Goal: Task Accomplishment & Management: Complete application form

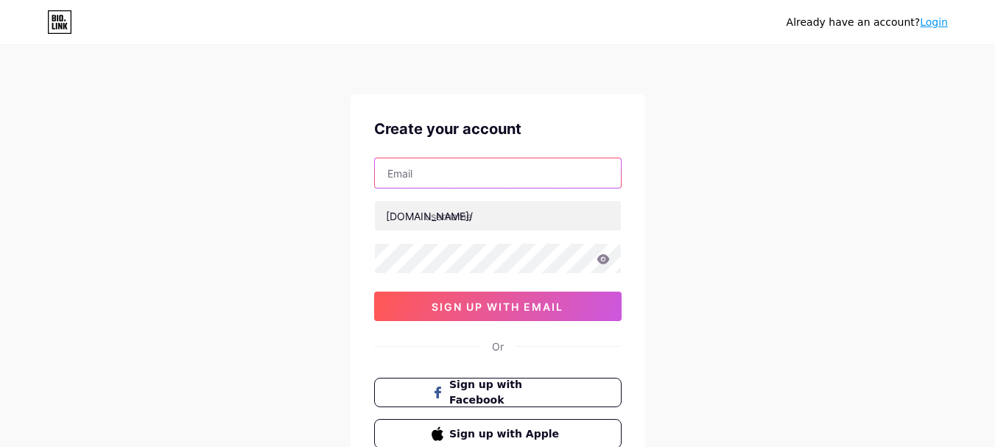
click at [465, 182] on input "text" at bounding box center [498, 172] width 246 height 29
type input "ctalystakram@gmail.com"
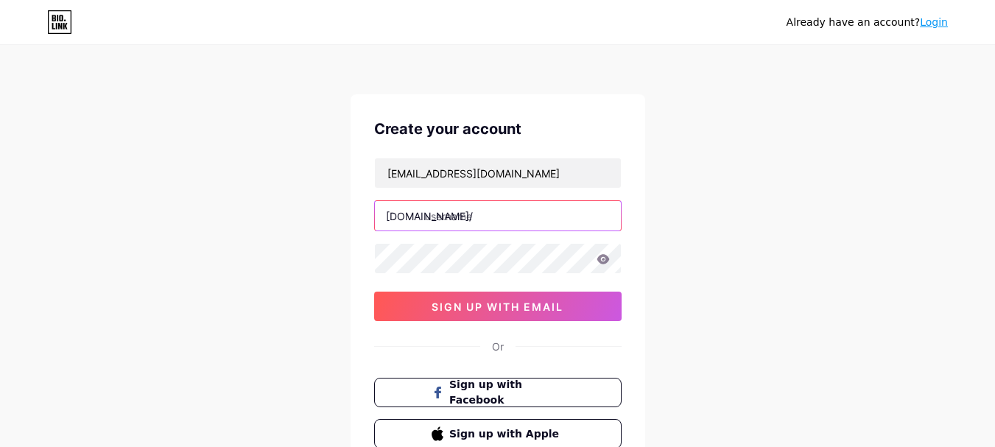
click at [513, 217] on input "text" at bounding box center [498, 215] width 246 height 29
type input "catalystakram"
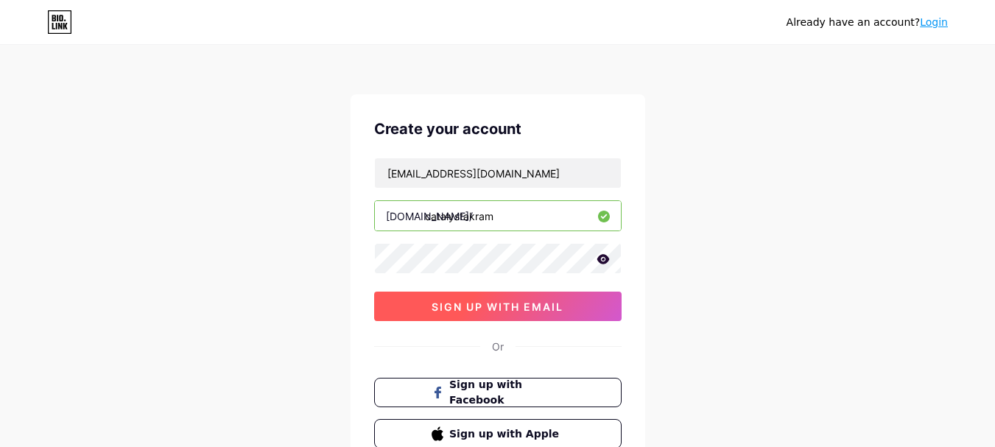
click at [515, 306] on span "sign up with email" at bounding box center [497, 306] width 132 height 13
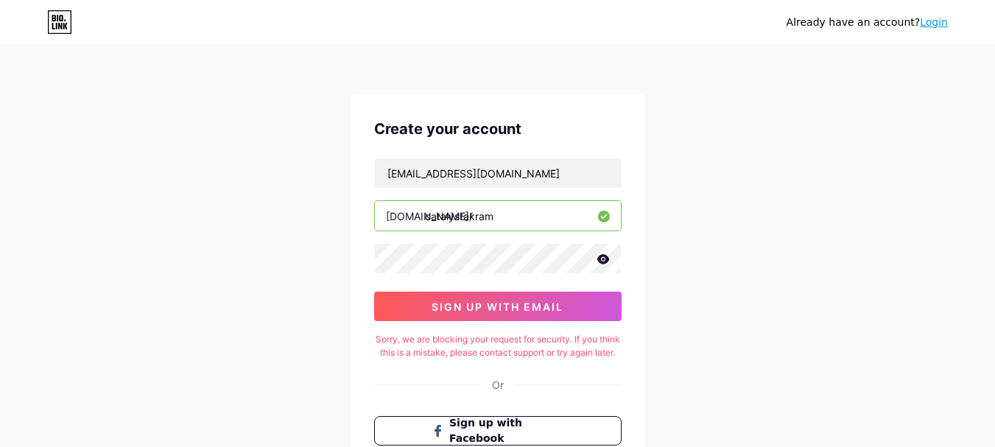
click at [607, 256] on icon at bounding box center [602, 259] width 13 height 10
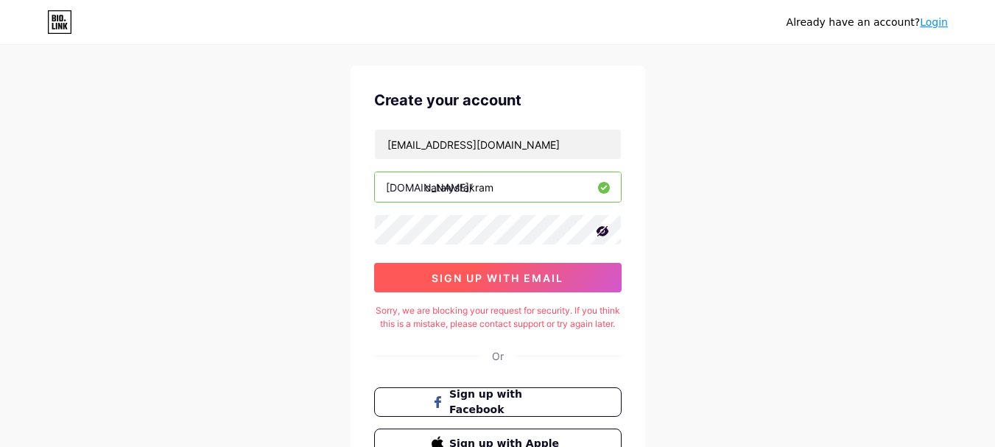
click at [576, 289] on button "sign up with email" at bounding box center [497, 277] width 247 height 29
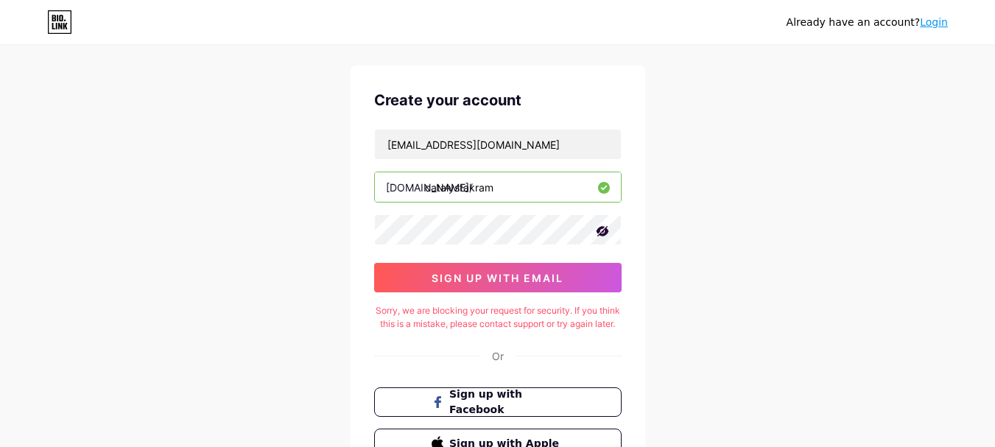
click at [414, 300] on div "Create your account ctalystakram@gmail.com bio.link/ catalystakram 0cAFcWeA691q…" at bounding box center [497, 274] width 294 height 416
click at [416, 314] on div "Sorry, we are blocking your request for security. If you think this is a mistak…" at bounding box center [497, 317] width 247 height 27
click at [462, 303] on div "Create your account ctalystakram@gmail.com bio.link/ catalystakram 0cAFcWeA691q…" at bounding box center [497, 274] width 294 height 416
drag, startPoint x: 487, startPoint y: 311, endPoint x: 517, endPoint y: 315, distance: 31.2
click at [517, 315] on div "Sorry, we are blocking your request for security. If you think this is a mistak…" at bounding box center [497, 317] width 247 height 27
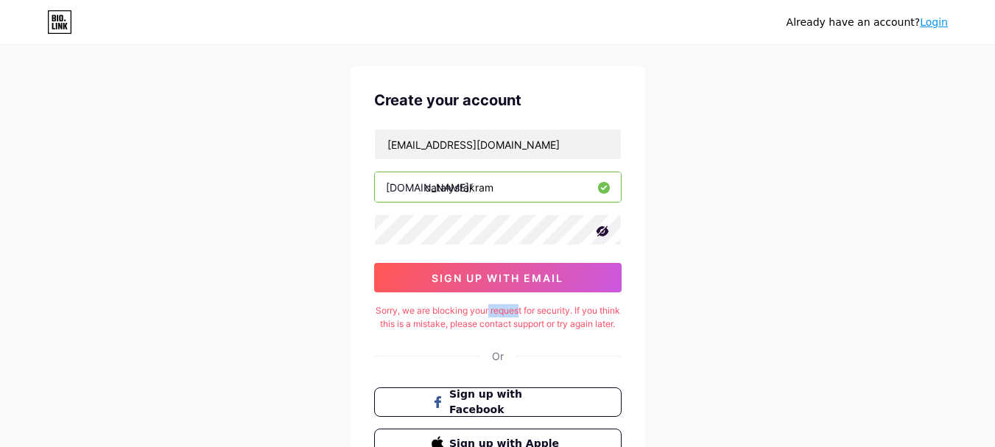
click at [521, 315] on div "Sorry, we are blocking your request for security. If you think this is a mistak…" at bounding box center [497, 317] width 247 height 27
click at [547, 305] on div "Sorry, we are blocking your request for security. If you think this is a mistak…" at bounding box center [497, 317] width 247 height 27
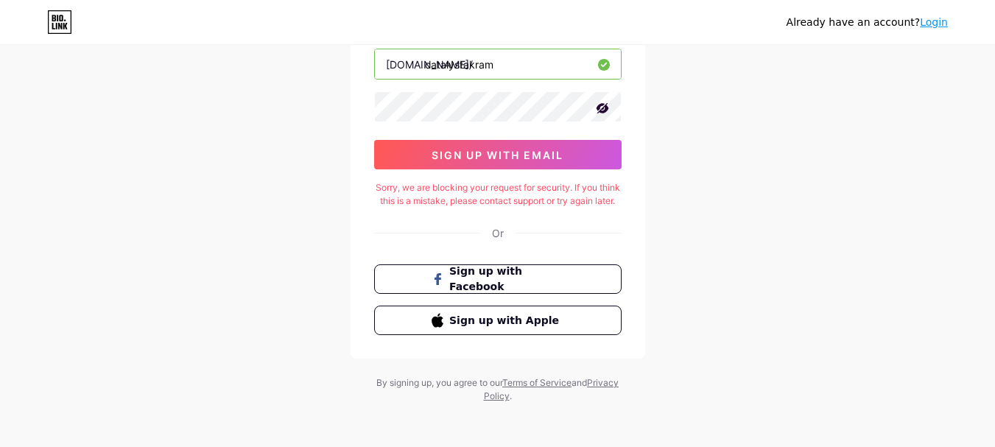
scroll to position [155, 0]
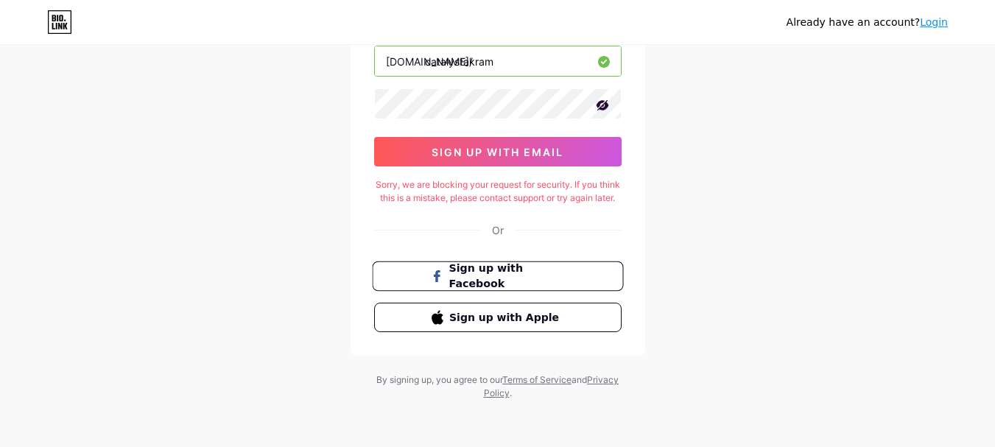
click at [516, 269] on span "Sign up with Facebook" at bounding box center [506, 277] width 116 height 32
click at [945, 27] on link "Login" at bounding box center [933, 22] width 28 height 12
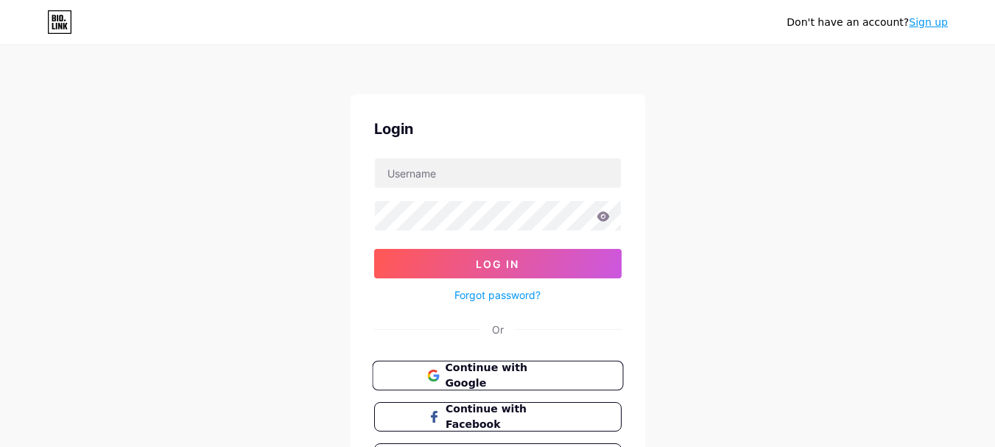
click at [529, 375] on span "Continue with Google" at bounding box center [506, 376] width 123 height 32
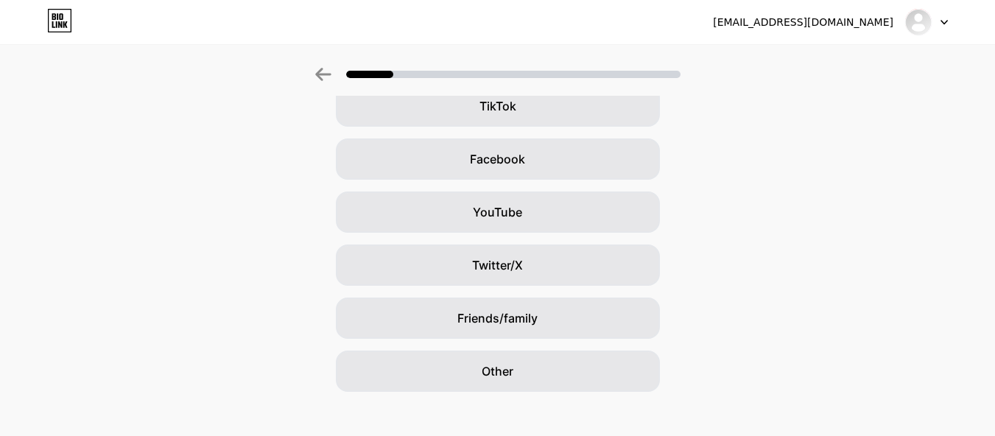
scroll to position [199, 0]
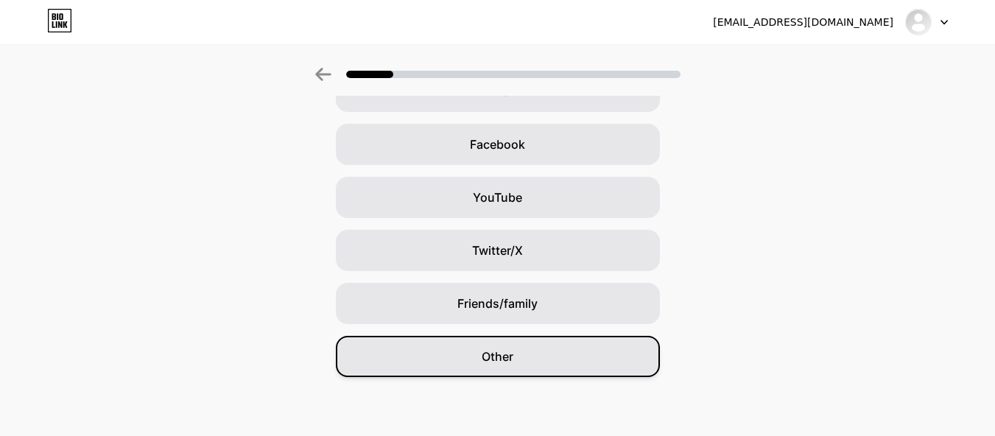
click at [522, 345] on div "Other" at bounding box center [498, 356] width 324 height 41
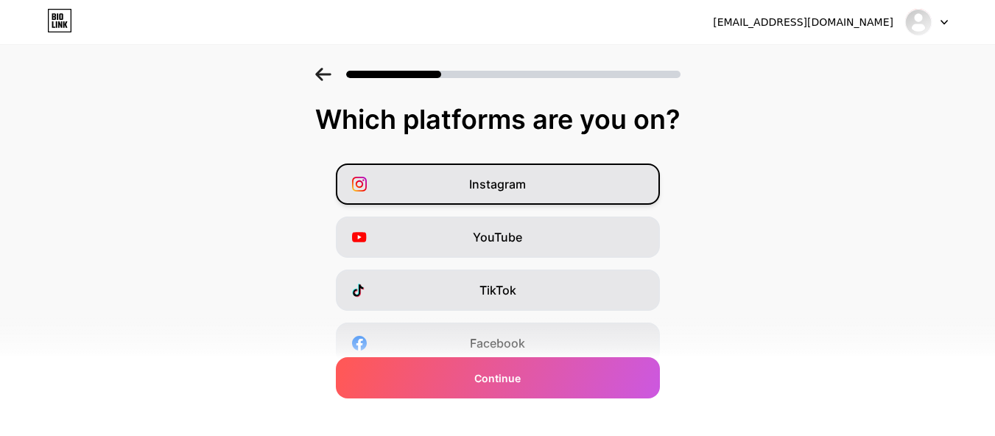
click at [583, 186] on div "Instagram" at bounding box center [498, 183] width 324 height 41
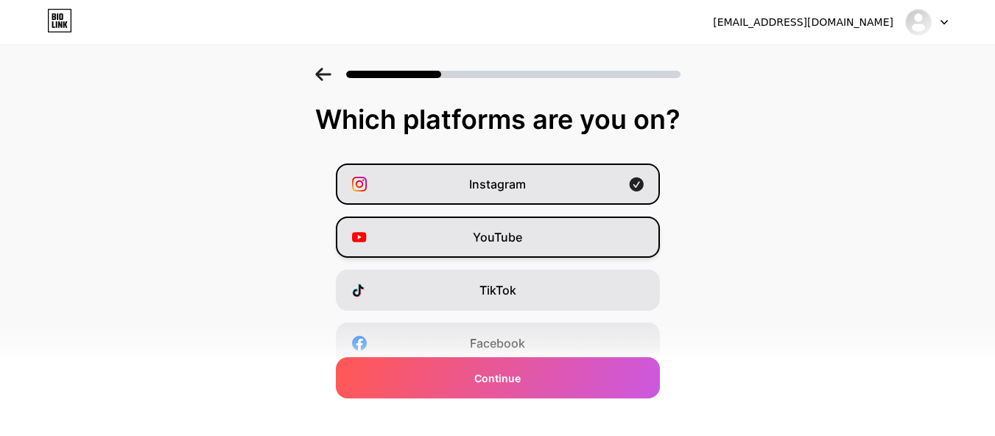
click at [557, 221] on div "YouTube" at bounding box center [498, 236] width 324 height 41
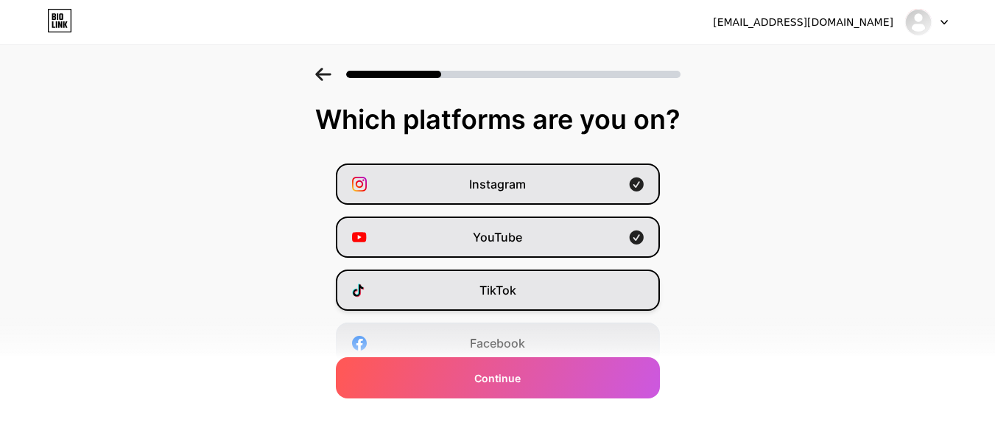
click at [555, 269] on div "TikTok" at bounding box center [498, 289] width 324 height 41
click at [579, 284] on div "TikTok" at bounding box center [498, 289] width 324 height 41
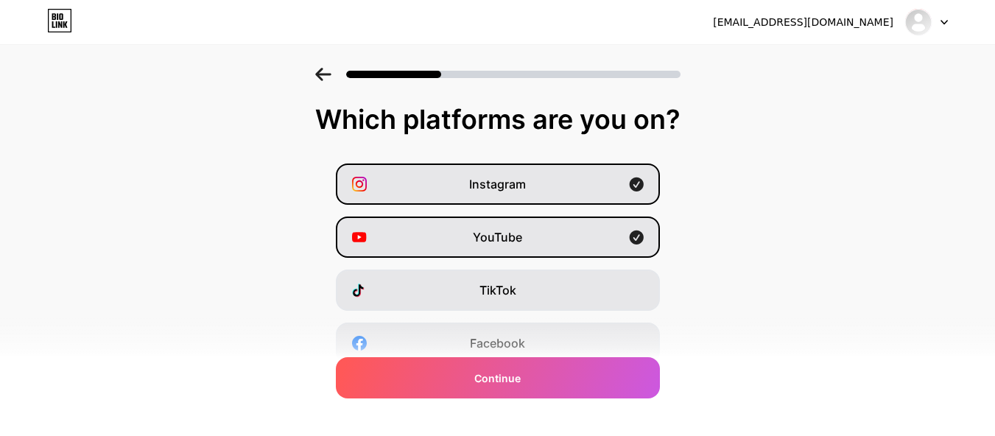
scroll to position [68, 0]
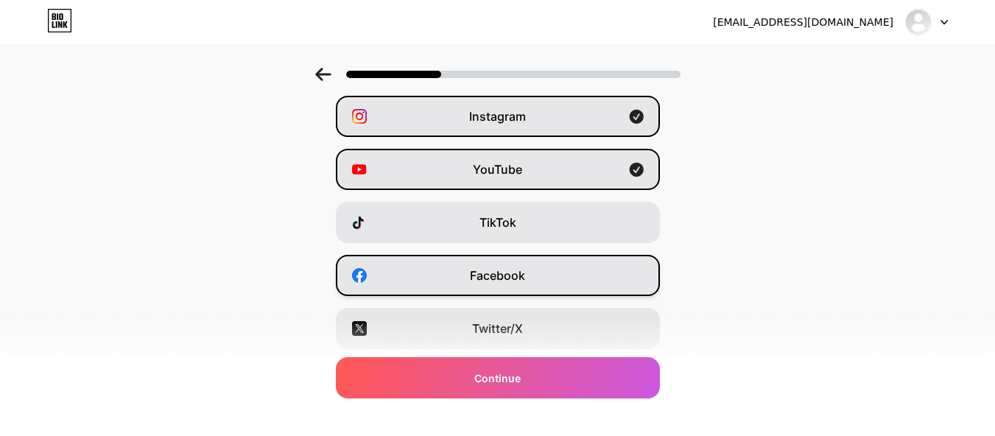
click at [612, 274] on div "Facebook" at bounding box center [498, 275] width 324 height 41
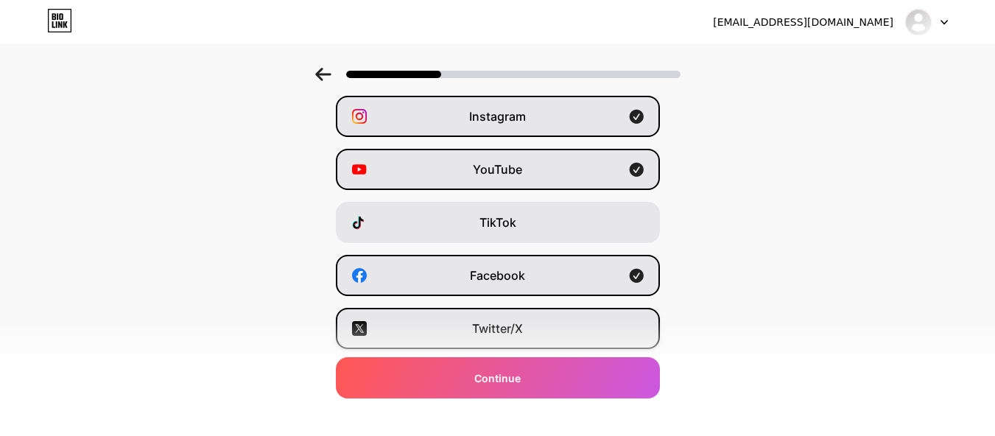
click at [554, 324] on div "Twitter/X" at bounding box center [498, 328] width 324 height 41
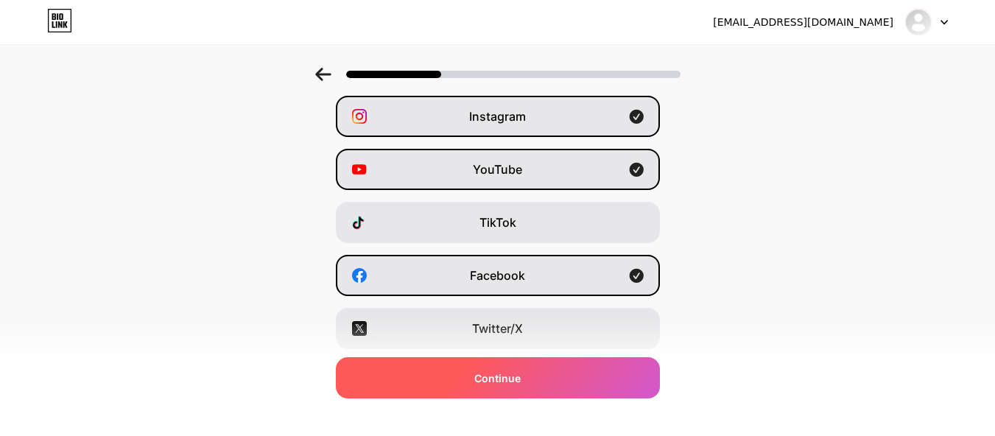
click at [548, 372] on div "Continue" at bounding box center [498, 377] width 324 height 41
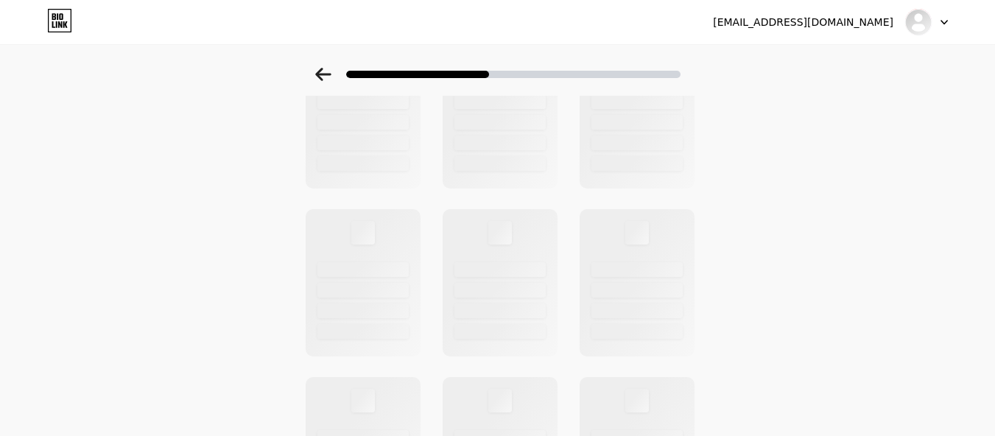
scroll to position [120, 0]
click at [336, 76] on div at bounding box center [497, 74] width 365 height 13
click at [325, 80] on icon at bounding box center [323, 74] width 16 height 13
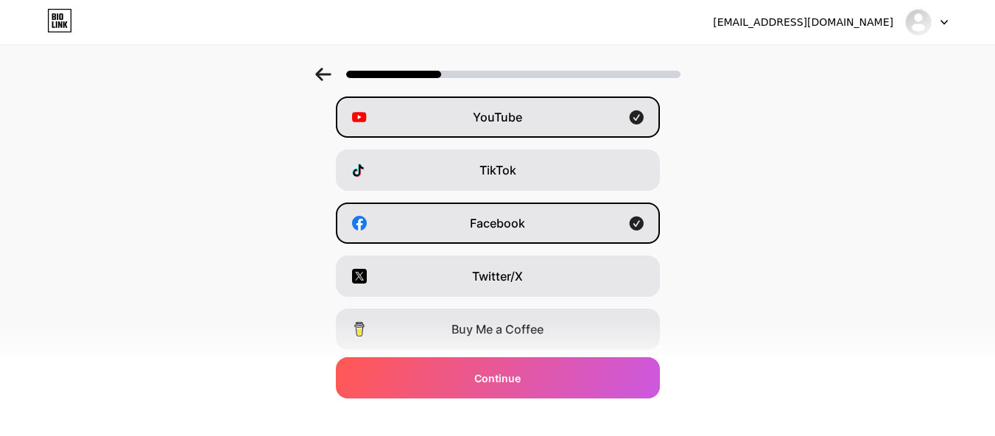
scroll to position [0, 0]
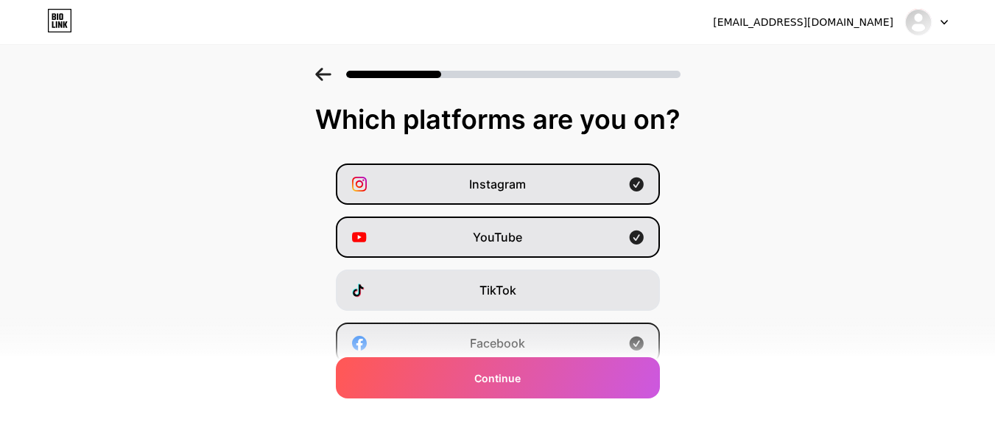
click at [325, 80] on icon at bounding box center [323, 74] width 16 height 13
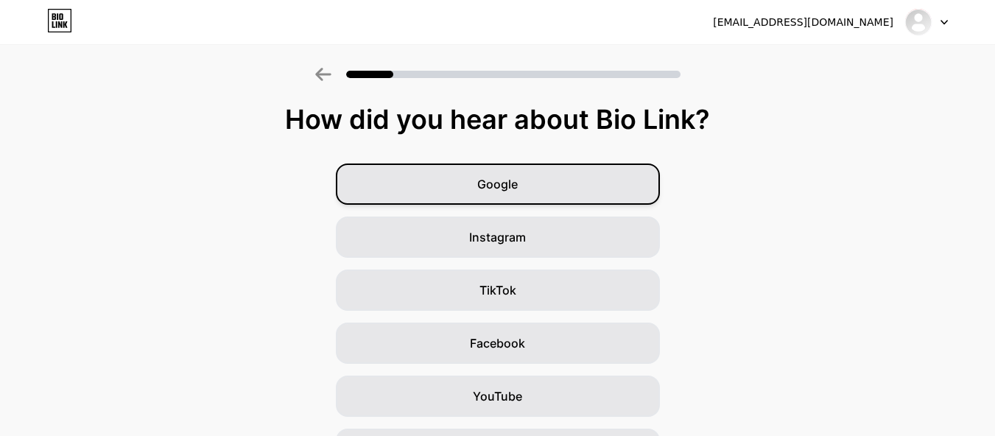
click at [514, 192] on span "Google" at bounding box center [497, 184] width 40 height 18
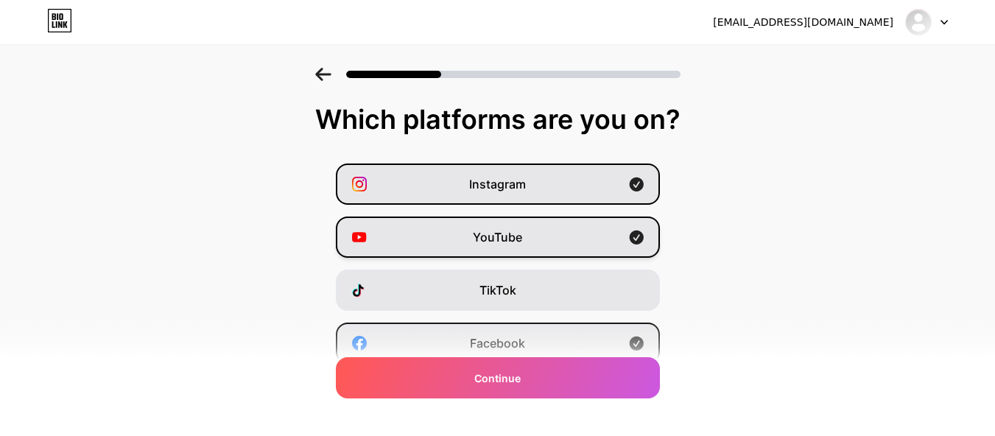
click at [553, 240] on div "YouTube" at bounding box center [498, 236] width 324 height 41
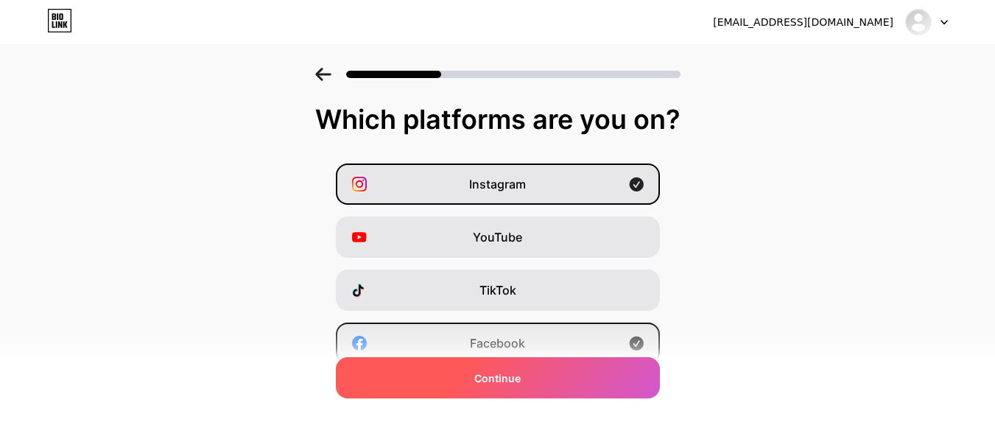
click at [536, 379] on div "Continue" at bounding box center [498, 377] width 324 height 41
click at [536, 379] on div at bounding box center [498, 377] width 324 height 41
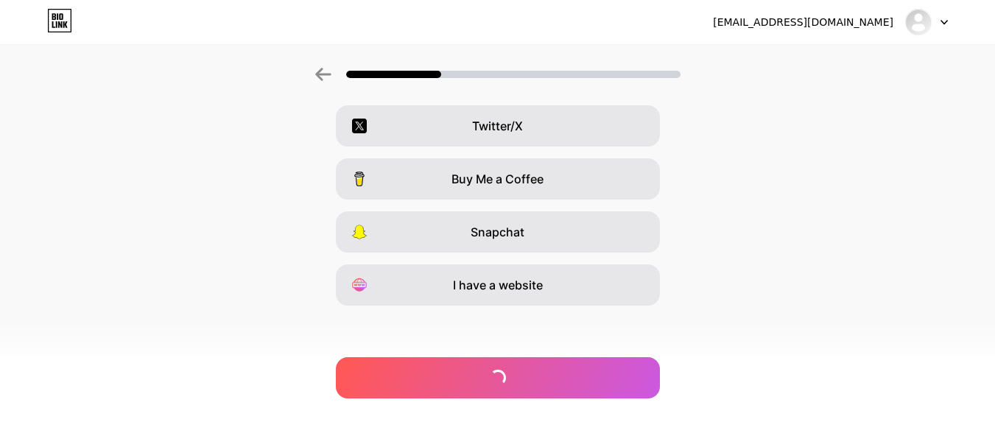
scroll to position [272, 0]
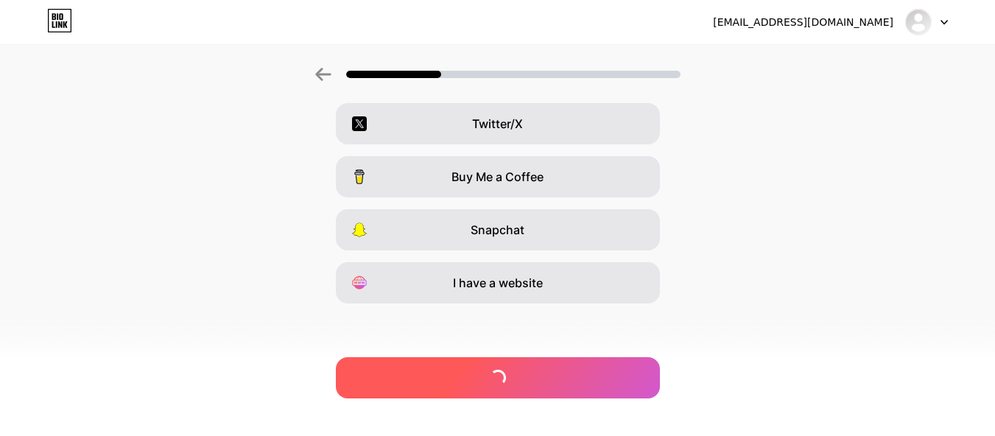
click at [604, 381] on div at bounding box center [498, 377] width 324 height 41
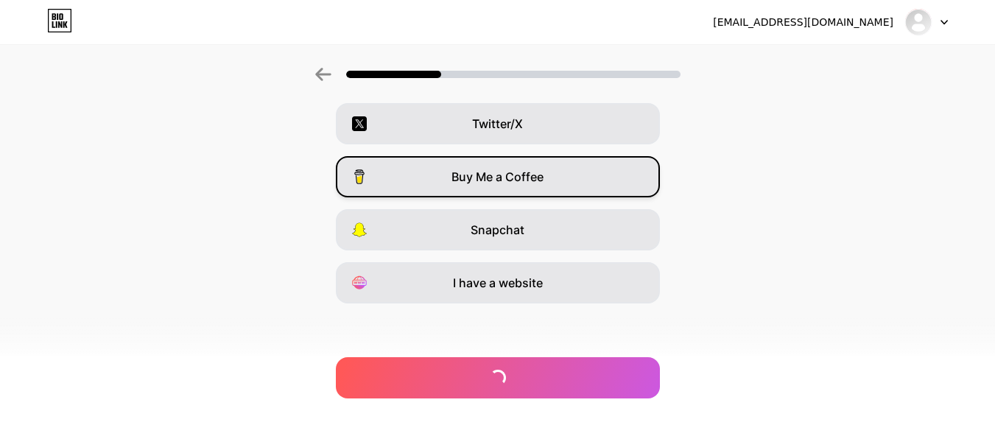
click at [434, 163] on div "Buy Me a Coffee" at bounding box center [498, 176] width 324 height 41
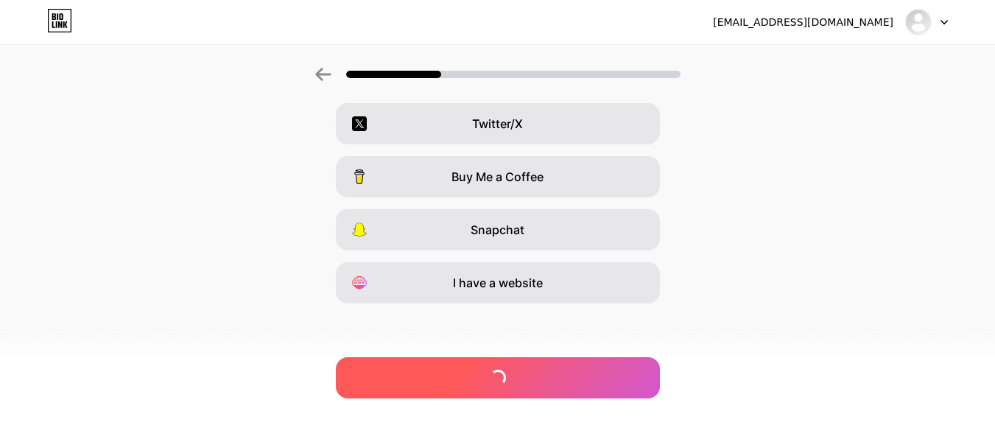
click at [529, 382] on div at bounding box center [498, 377] width 324 height 41
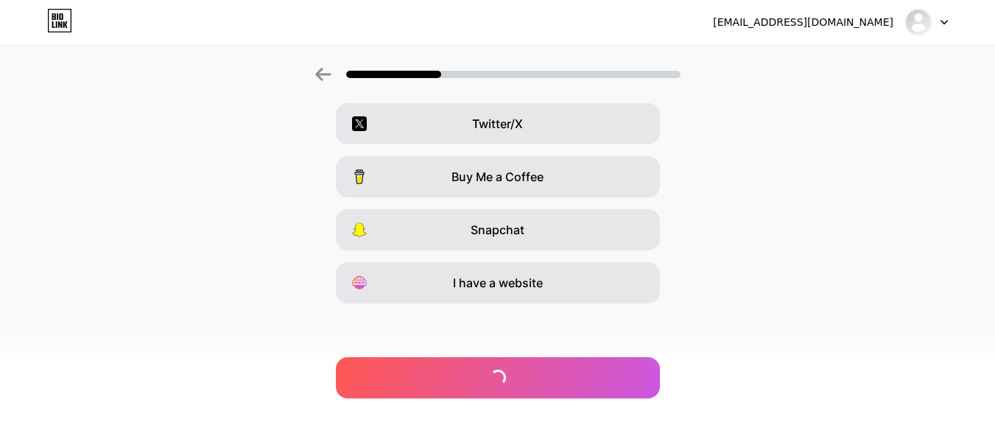
click at [940, 18] on div at bounding box center [926, 22] width 43 height 27
click at [924, 25] on img at bounding box center [918, 22] width 24 height 24
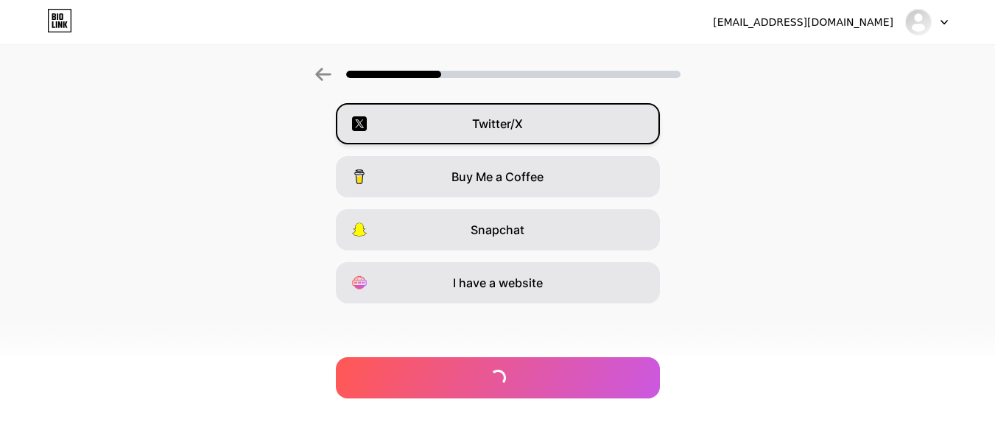
click at [613, 121] on div "Twitter/X" at bounding box center [498, 123] width 324 height 41
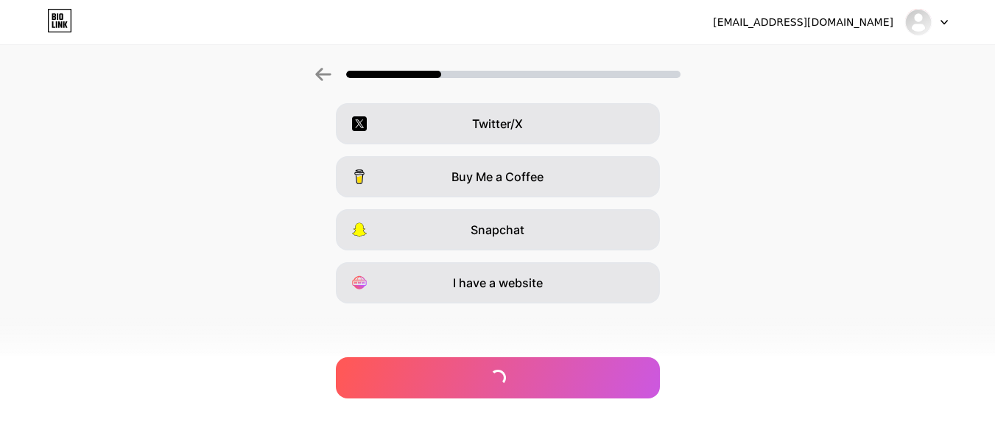
click at [327, 78] on icon at bounding box center [323, 74] width 16 height 13
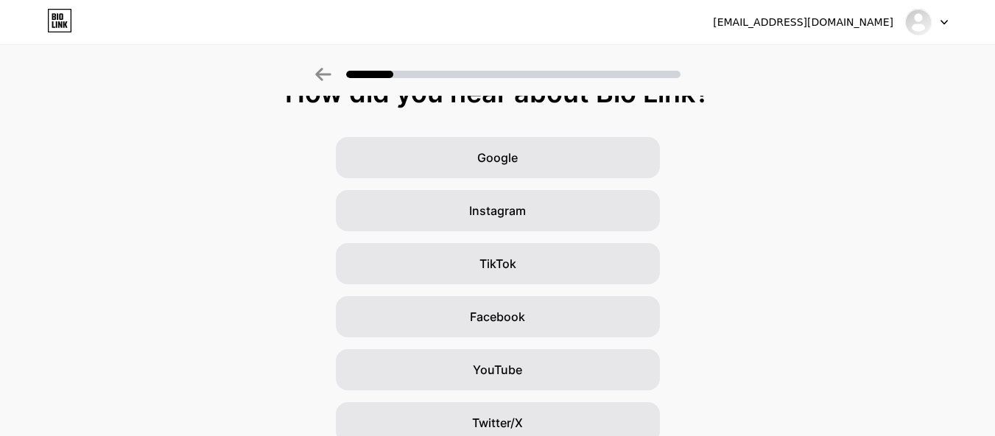
scroll to position [21, 0]
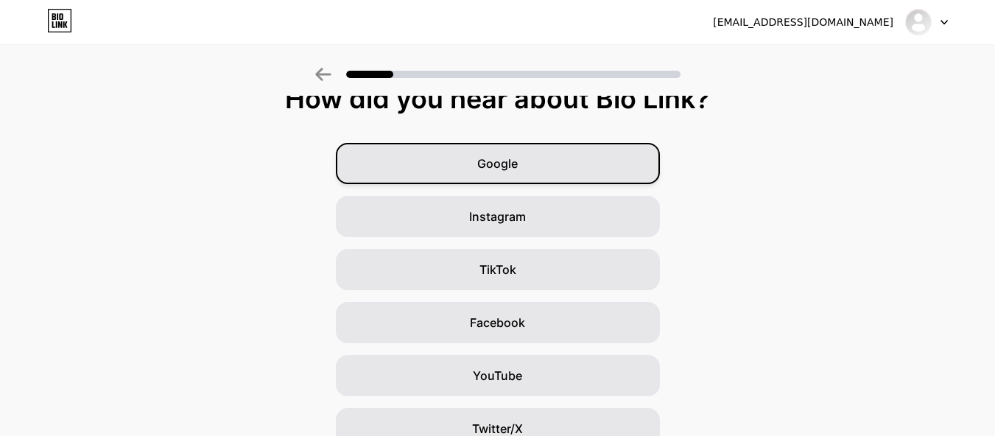
click at [589, 175] on div "Google" at bounding box center [498, 163] width 324 height 41
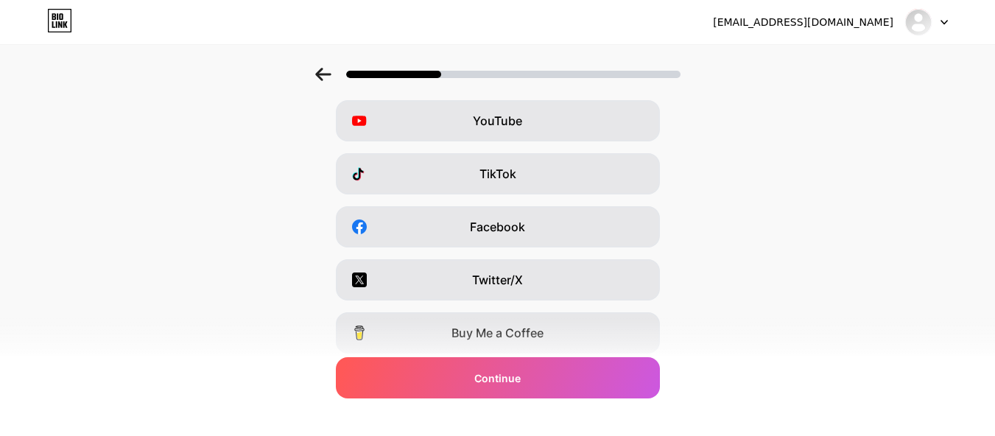
scroll to position [272, 0]
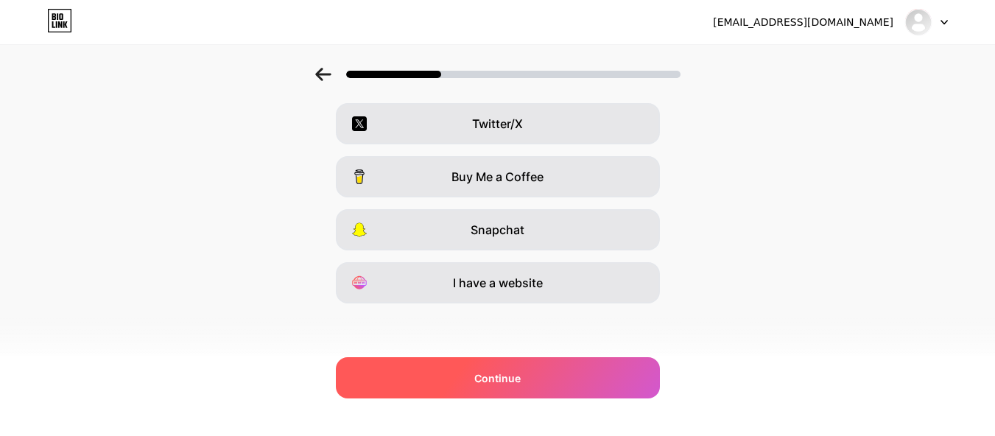
click at [511, 382] on span "Continue" at bounding box center [497, 377] width 46 height 15
click at [520, 370] on span "Continue" at bounding box center [497, 377] width 46 height 15
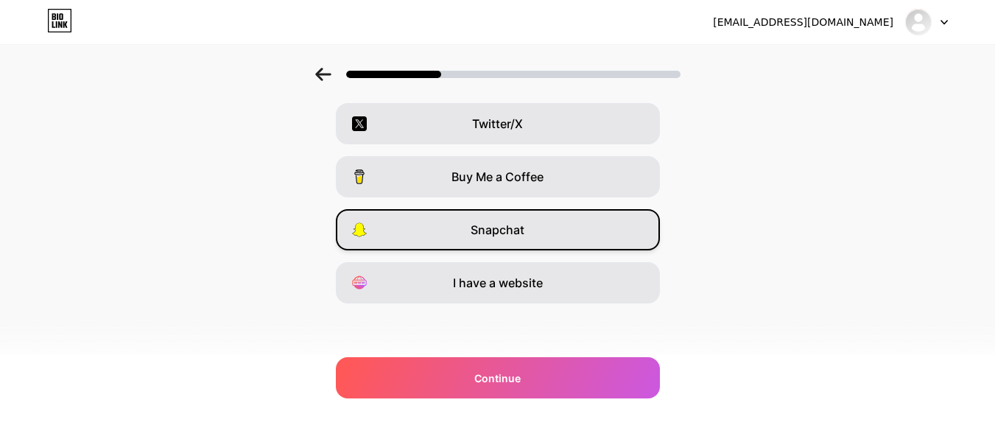
click at [532, 236] on div "Snapchat" at bounding box center [498, 229] width 324 height 41
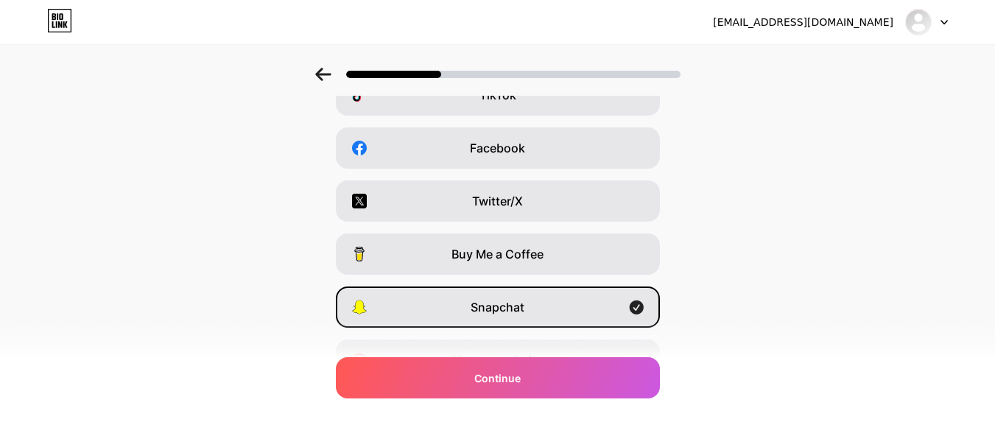
scroll to position [185, 0]
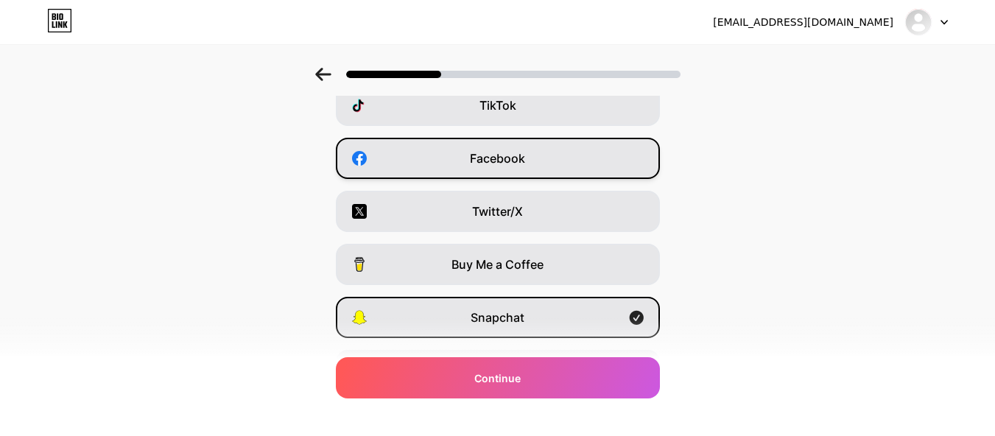
click at [491, 161] on span "Facebook" at bounding box center [497, 158] width 55 height 18
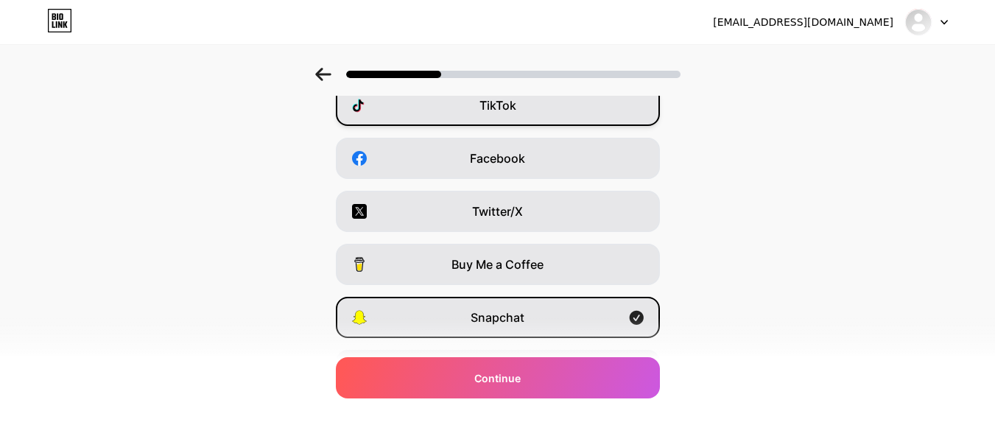
click at [540, 102] on div "TikTok" at bounding box center [498, 105] width 324 height 41
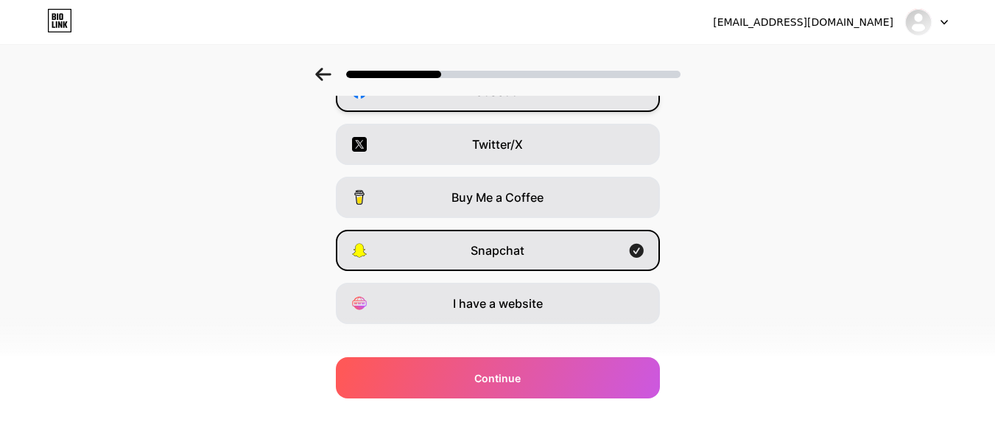
click at [638, 107] on div "Facebook" at bounding box center [498, 91] width 324 height 41
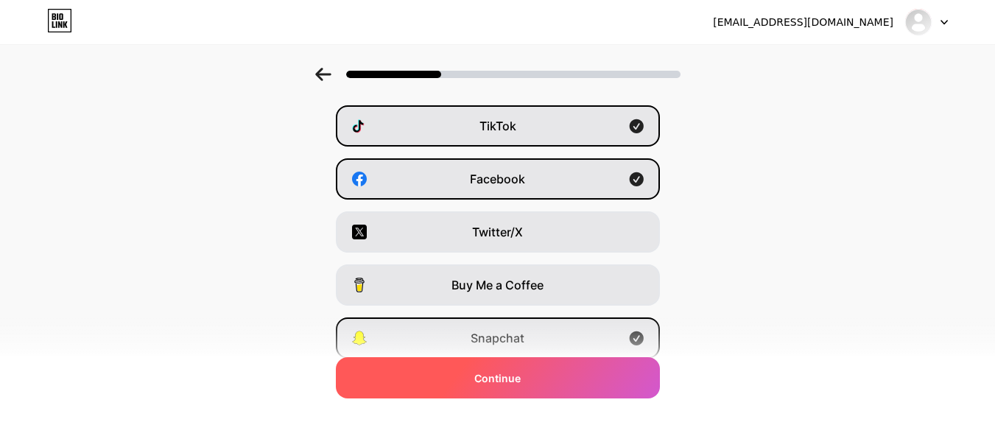
click at [566, 378] on div "Continue" at bounding box center [498, 377] width 324 height 41
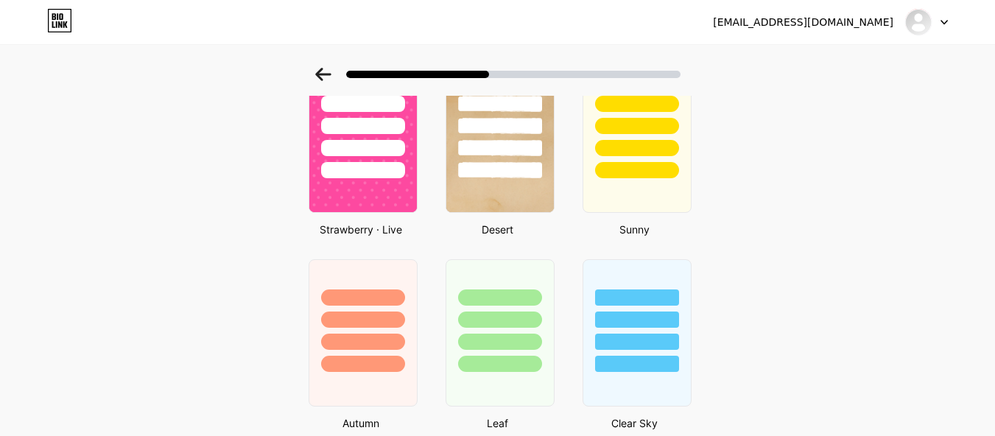
scroll to position [911, 0]
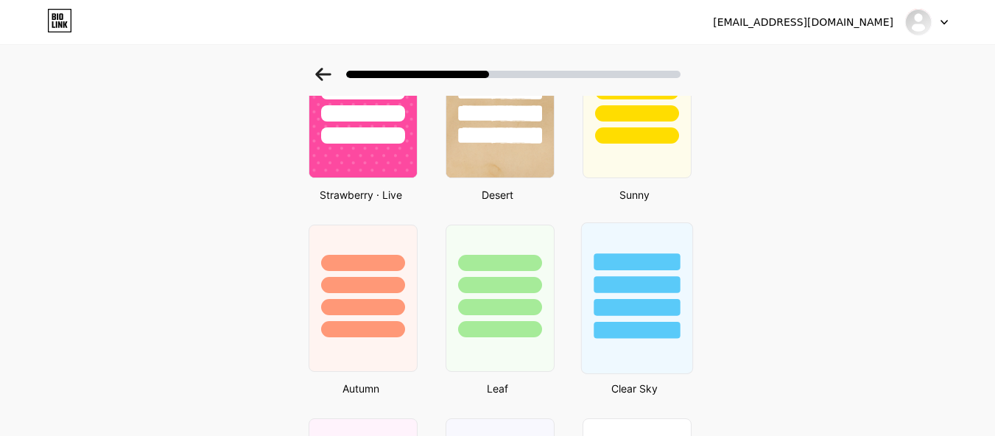
click at [642, 280] on div at bounding box center [636, 284] width 86 height 17
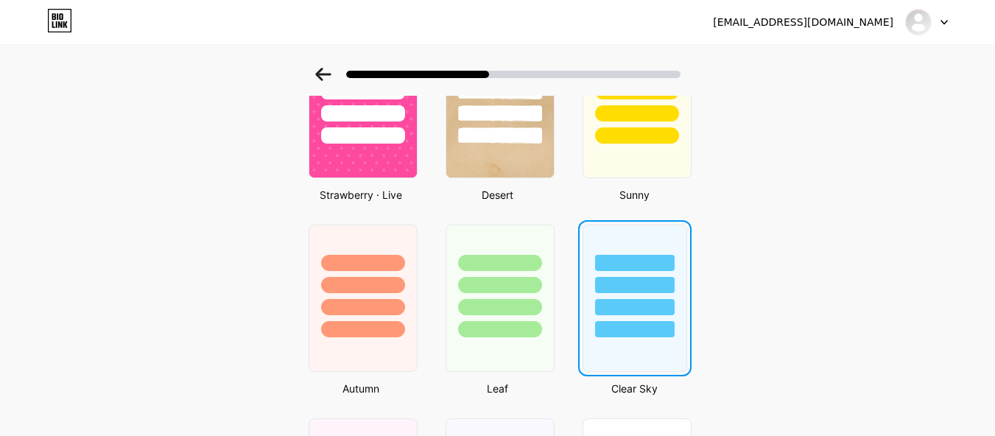
scroll to position [0, 0]
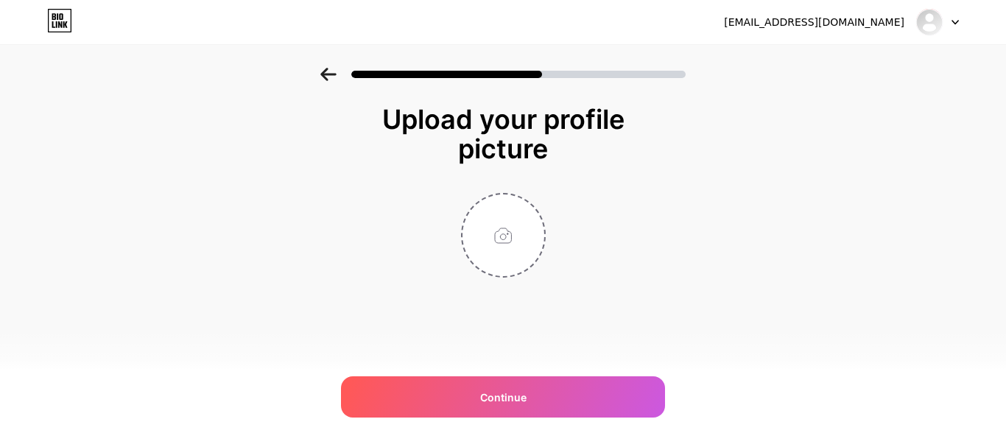
drag, startPoint x: 1005, startPoint y: 273, endPoint x: 998, endPoint y: 311, distance: 38.1
click at [994, 311] on div "Upload your profile picture Continue" at bounding box center [503, 209] width 1006 height 283
click at [473, 219] on input "file" at bounding box center [503, 235] width 82 height 82
type input "C:\fakepath\WhatsApp Image [DATE] at 19.59.02_581e4e83.jpg"
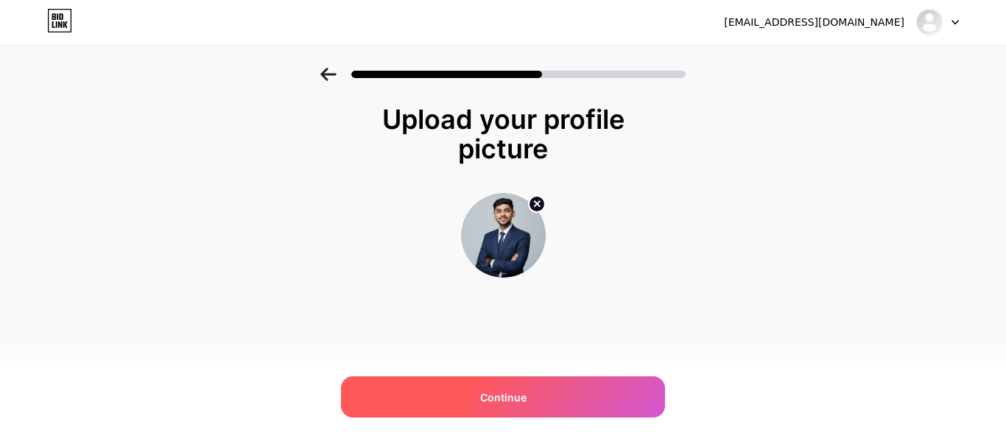
click at [559, 384] on div "Continue" at bounding box center [503, 396] width 324 height 41
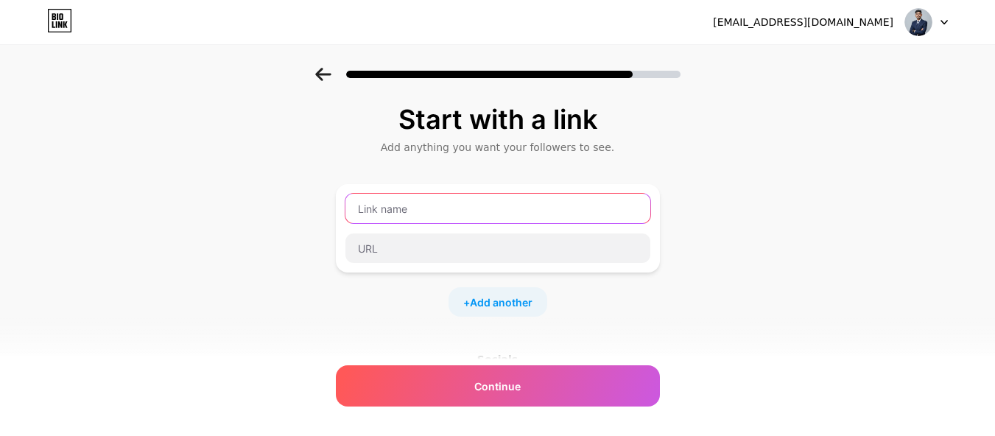
click at [470, 205] on input "text" at bounding box center [497, 208] width 305 height 29
type input "m"
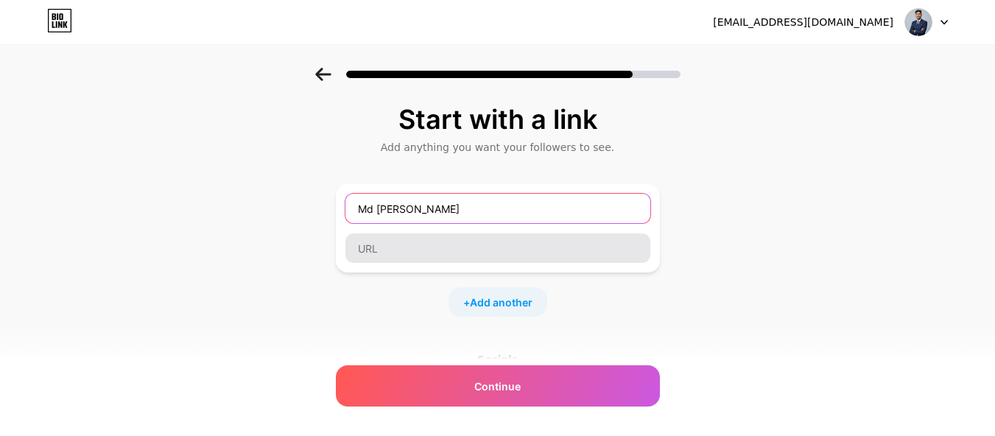
type input "Md [PERSON_NAME]"
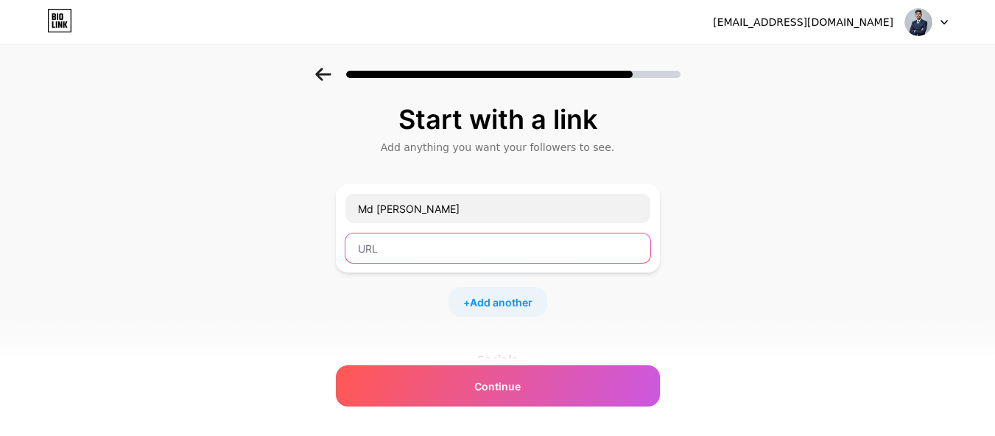
click at [487, 245] on input "text" at bounding box center [497, 247] width 305 height 29
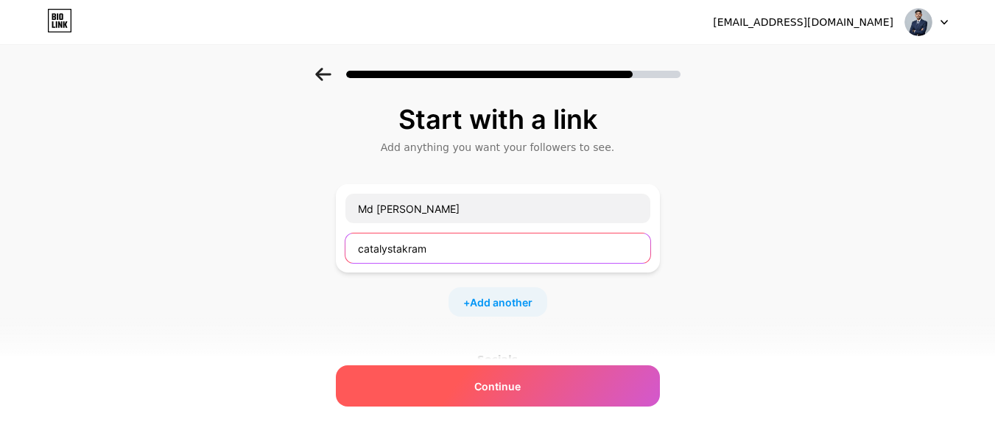
type input "catalystakram"
click at [545, 393] on div "Continue" at bounding box center [498, 385] width 324 height 41
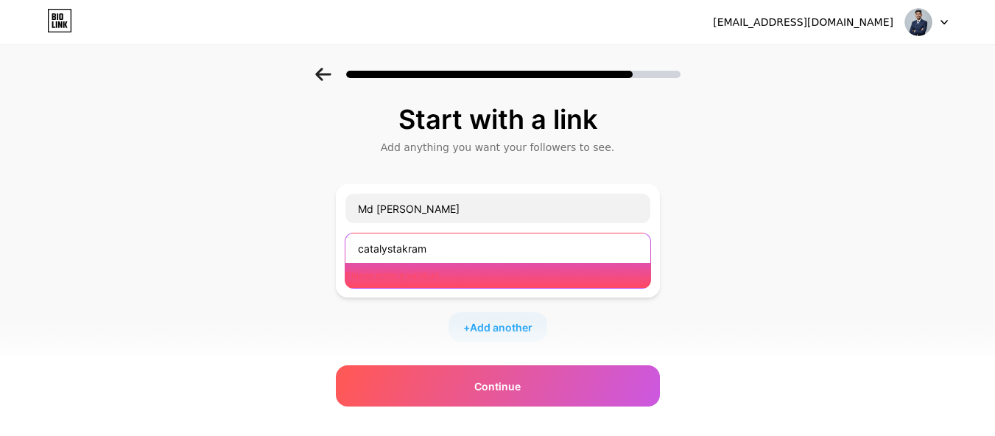
click at [485, 259] on input "catalystakram" at bounding box center [497, 247] width 305 height 29
drag, startPoint x: 439, startPoint y: 244, endPoint x: 419, endPoint y: 244, distance: 19.9
click at [428, 244] on input "catalystakram" at bounding box center [497, 247] width 305 height 29
drag, startPoint x: 419, startPoint y: 244, endPoint x: 369, endPoint y: 261, distance: 52.8
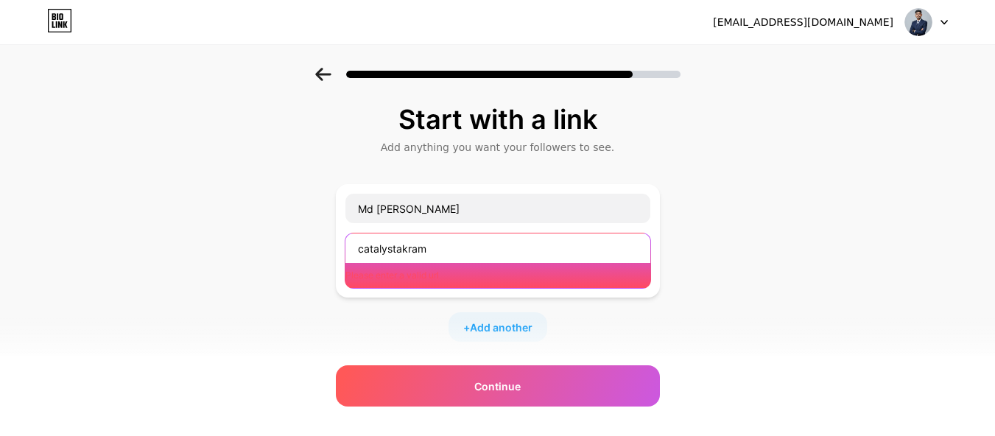
click at [369, 261] on input "catalystakram" at bounding box center [497, 247] width 305 height 29
click at [456, 244] on input "catalystakram" at bounding box center [497, 247] width 305 height 29
click at [447, 247] on input "catalystakram" at bounding box center [497, 247] width 305 height 29
drag, startPoint x: 445, startPoint y: 248, endPoint x: 206, endPoint y: 278, distance: 240.3
click at [206, 278] on div "Start with a link Add anything you want your followers to see. Md [PERSON_NAME]…" at bounding box center [497, 339] width 995 height 543
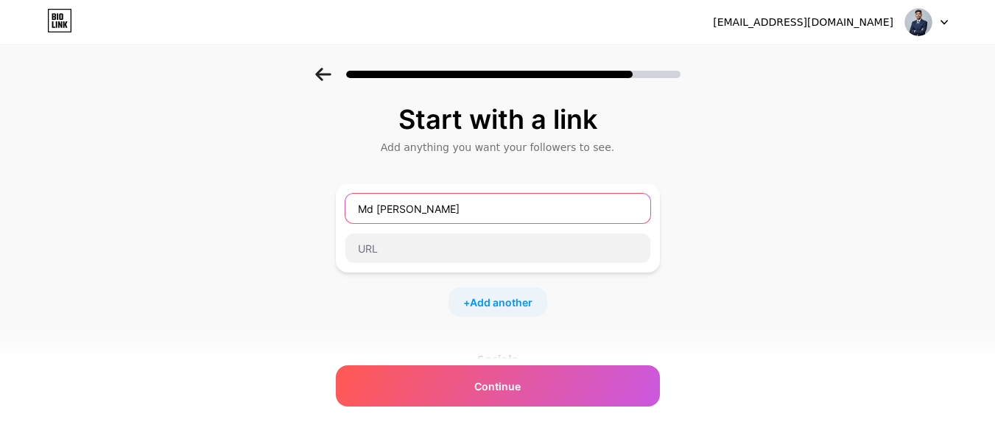
click at [514, 210] on input "Md [PERSON_NAME]" at bounding box center [497, 208] width 305 height 29
type input "M"
type input "l"
click at [381, 211] on input "LinkDin" at bounding box center [497, 208] width 305 height 29
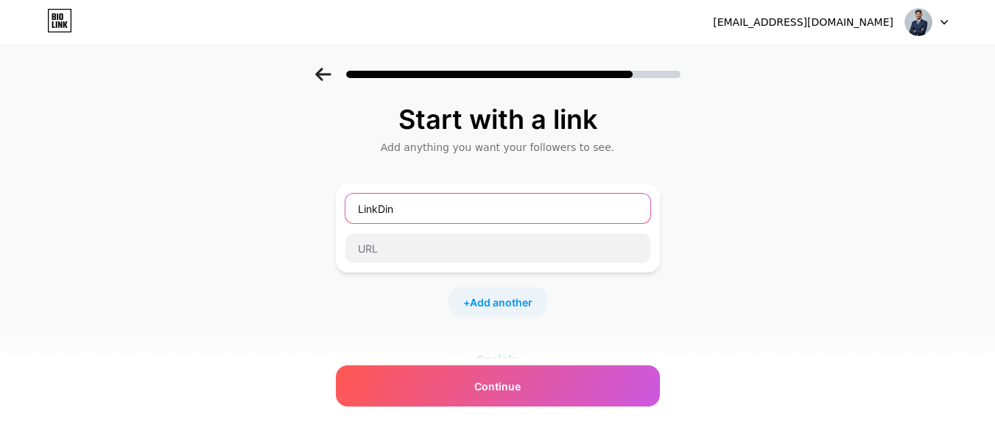
click at [381, 211] on input "LinkDin" at bounding box center [497, 208] width 305 height 29
click at [393, 211] on input "LinkeDin" at bounding box center [497, 208] width 305 height 29
type input "Linkedin"
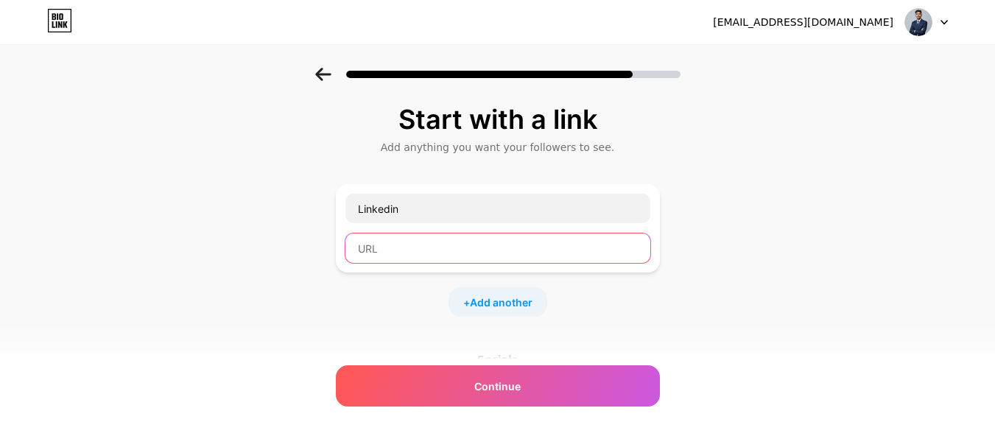
click at [389, 248] on input "text" at bounding box center [497, 247] width 305 height 29
paste input "[URL][DOMAIN_NAME]"
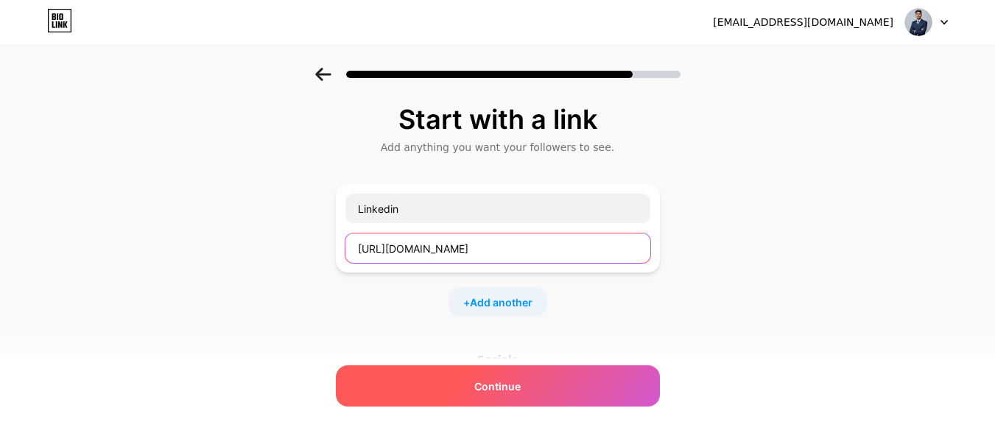
type input "[URL][DOMAIN_NAME]"
click at [471, 375] on div "Continue" at bounding box center [498, 385] width 324 height 41
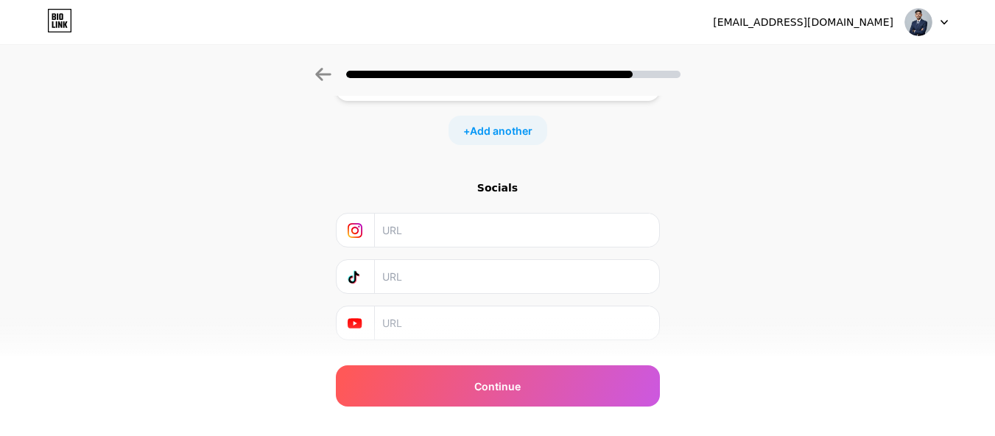
click at [450, 236] on input "text" at bounding box center [515, 229] width 267 height 33
click at [459, 281] on input "text" at bounding box center [515, 276] width 267 height 33
click at [450, 332] on input "text" at bounding box center [515, 322] width 267 height 33
click at [474, 231] on input "text" at bounding box center [515, 229] width 267 height 33
click at [484, 241] on input "text" at bounding box center [515, 229] width 267 height 33
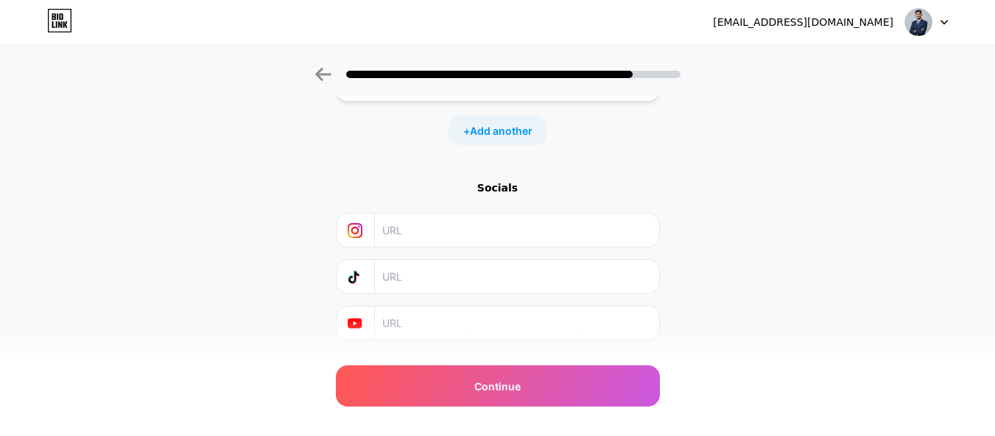
paste input "[URL][DOMAIN_NAME]"
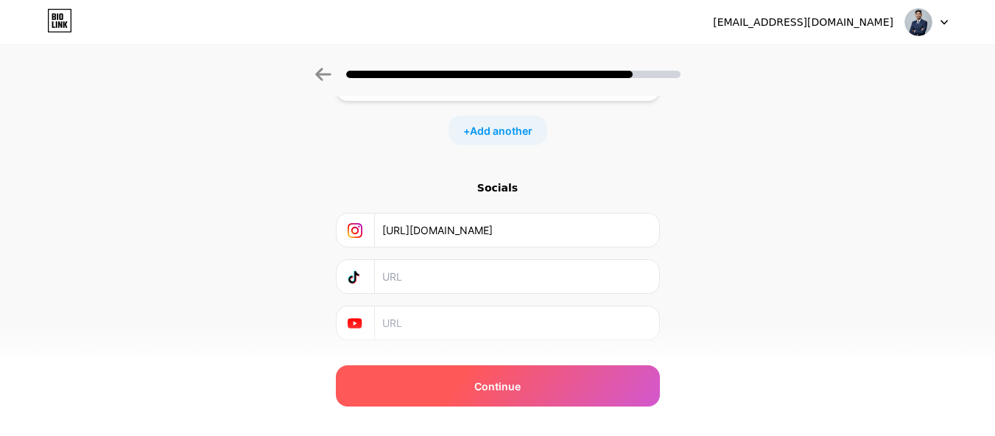
type input "[URL][DOMAIN_NAME]"
click at [505, 395] on div "Continue" at bounding box center [498, 385] width 324 height 41
click at [518, 386] on span "Continue" at bounding box center [497, 385] width 46 height 15
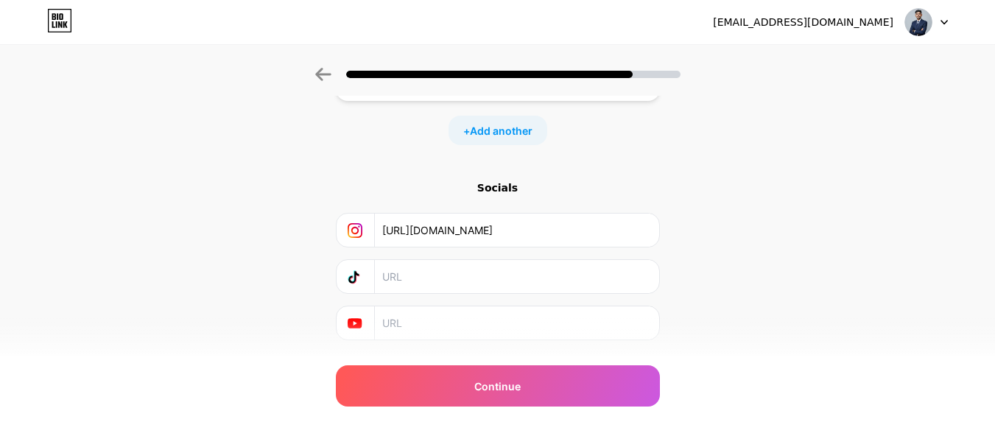
click at [482, 279] on input "text" at bounding box center [515, 276] width 267 height 33
type input "catalystakram"
click at [467, 304] on div "Socials [URL][DOMAIN_NAME] catalystakram" at bounding box center [498, 260] width 324 height 160
click at [465, 311] on input "text" at bounding box center [515, 322] width 267 height 33
type input "v"
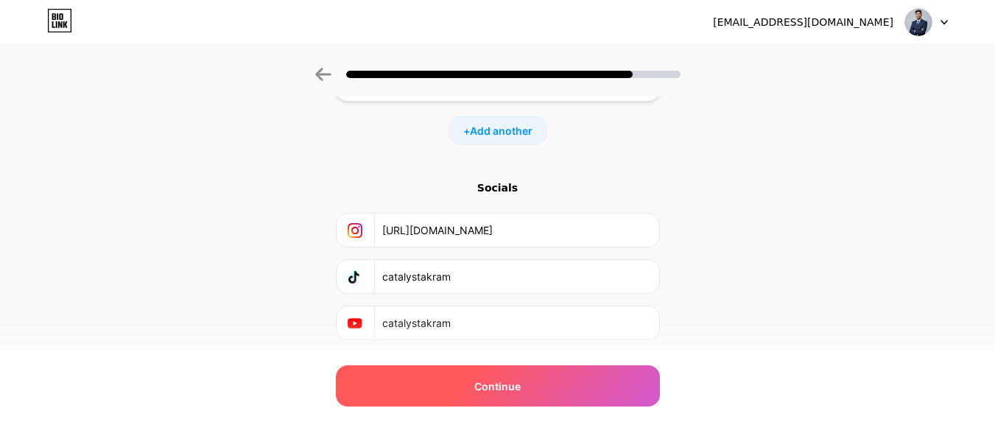
type input "catalystakram"
click at [519, 386] on span "Continue" at bounding box center [497, 385] width 46 height 15
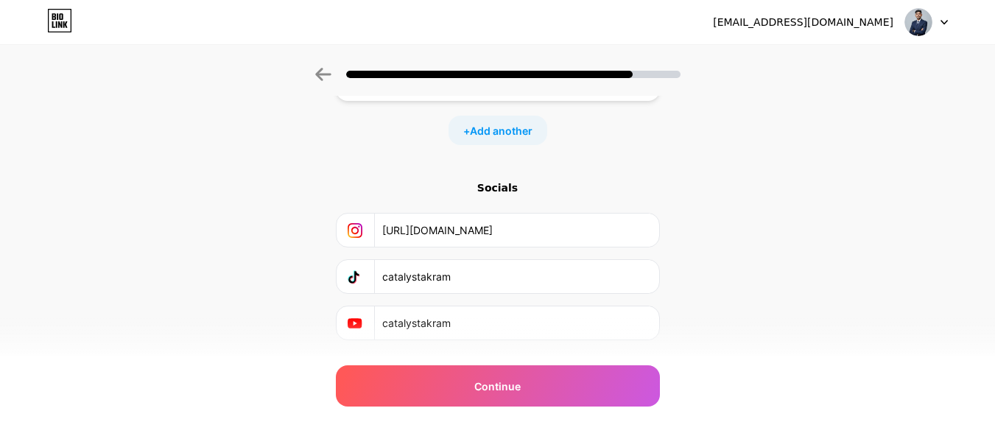
click at [590, 252] on div "Socials [URL][DOMAIN_NAME] catalystakram catalystakram" at bounding box center [498, 260] width 324 height 160
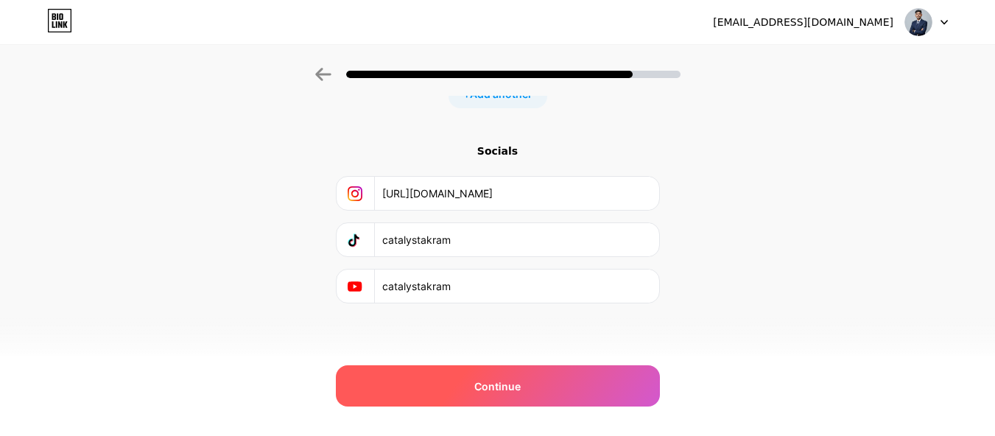
click at [593, 389] on div "Continue" at bounding box center [498, 385] width 324 height 41
click at [591, 389] on div "Continue" at bounding box center [498, 385] width 324 height 41
click at [590, 389] on div "Continue" at bounding box center [498, 385] width 324 height 41
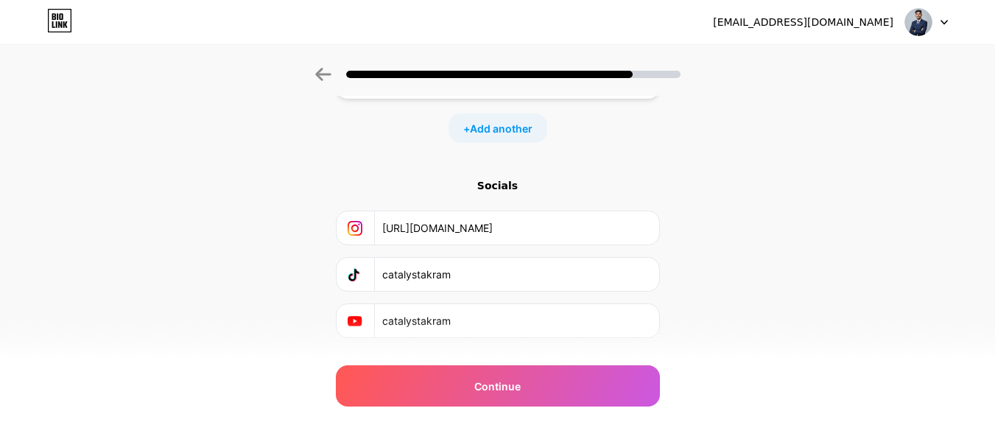
scroll to position [75, 0]
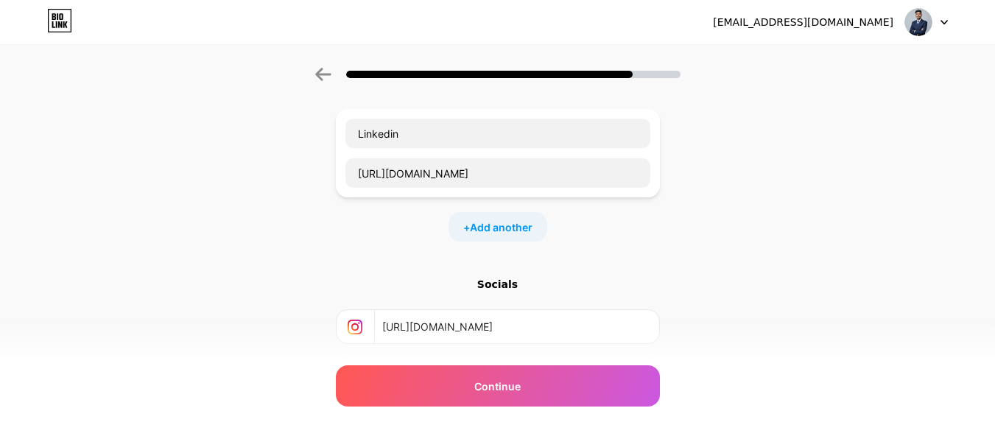
drag, startPoint x: 987, startPoint y: 168, endPoint x: 1005, endPoint y: 108, distance: 62.2
click at [994, 108] on html "[EMAIL_ADDRESS][DOMAIN_NAME] Logout Link Copied Start with a link Add anything …" at bounding box center [497, 247] width 995 height 644
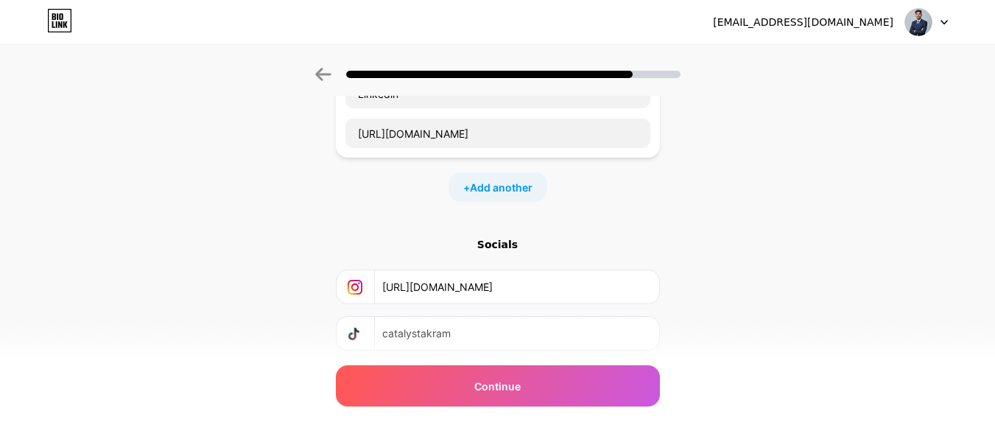
scroll to position [208, 0]
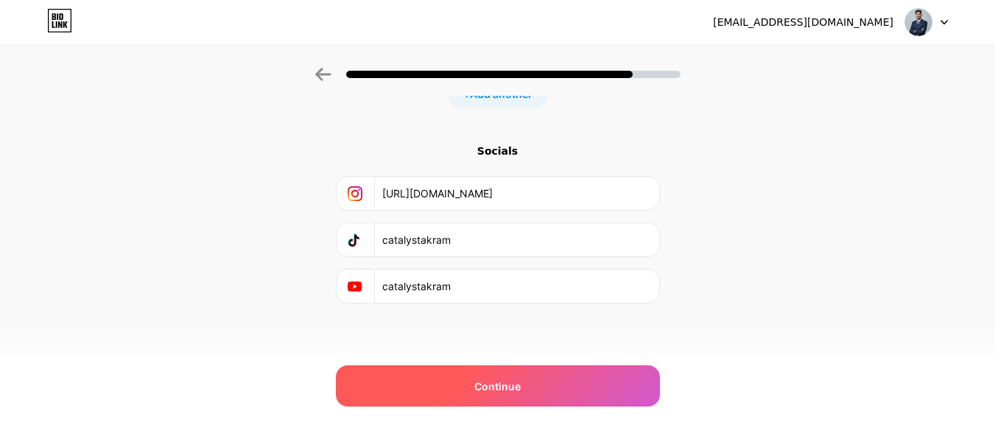
click at [433, 399] on div "Continue" at bounding box center [498, 385] width 324 height 41
click at [470, 391] on div "Continue" at bounding box center [498, 385] width 324 height 41
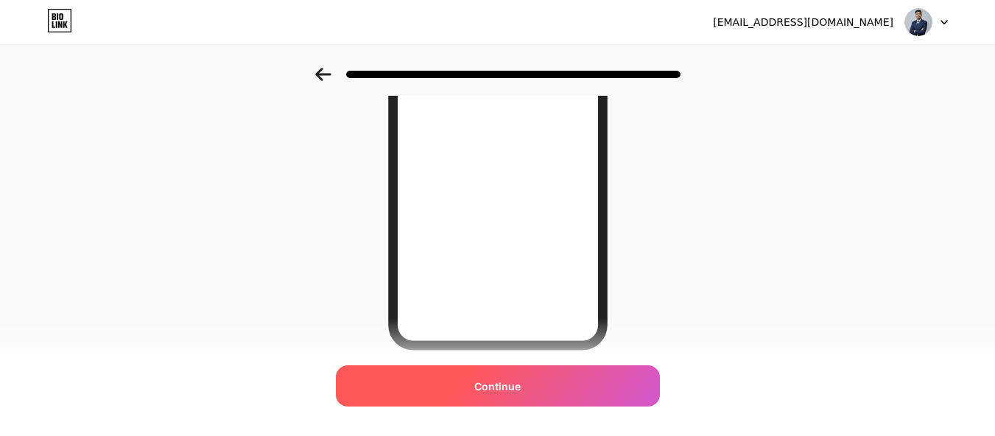
scroll to position [235, 0]
click at [508, 381] on span "Continue" at bounding box center [497, 385] width 46 height 15
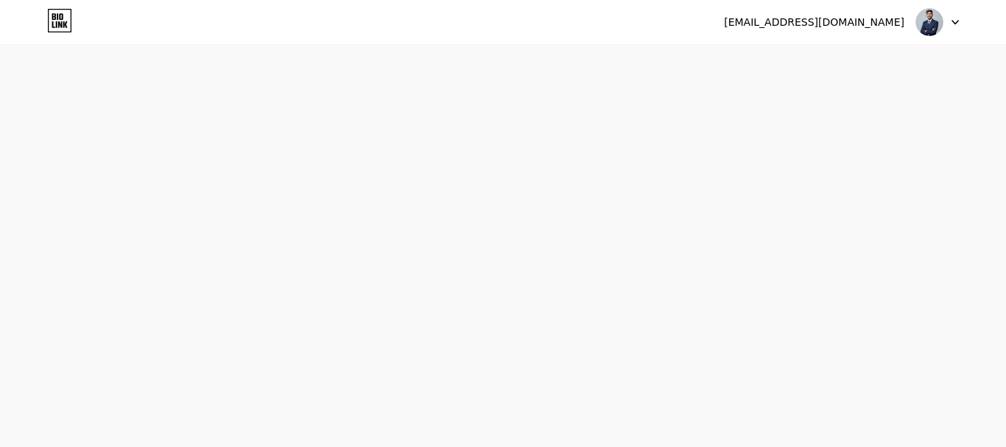
click at [957, 31] on div at bounding box center [937, 22] width 43 height 27
click at [501, 164] on div "[EMAIL_ADDRESS][DOMAIN_NAME] Logout Link Copied Start your 7 day free trial Can…" at bounding box center [503, 223] width 1006 height 447
